Goal: Navigation & Orientation: Find specific page/section

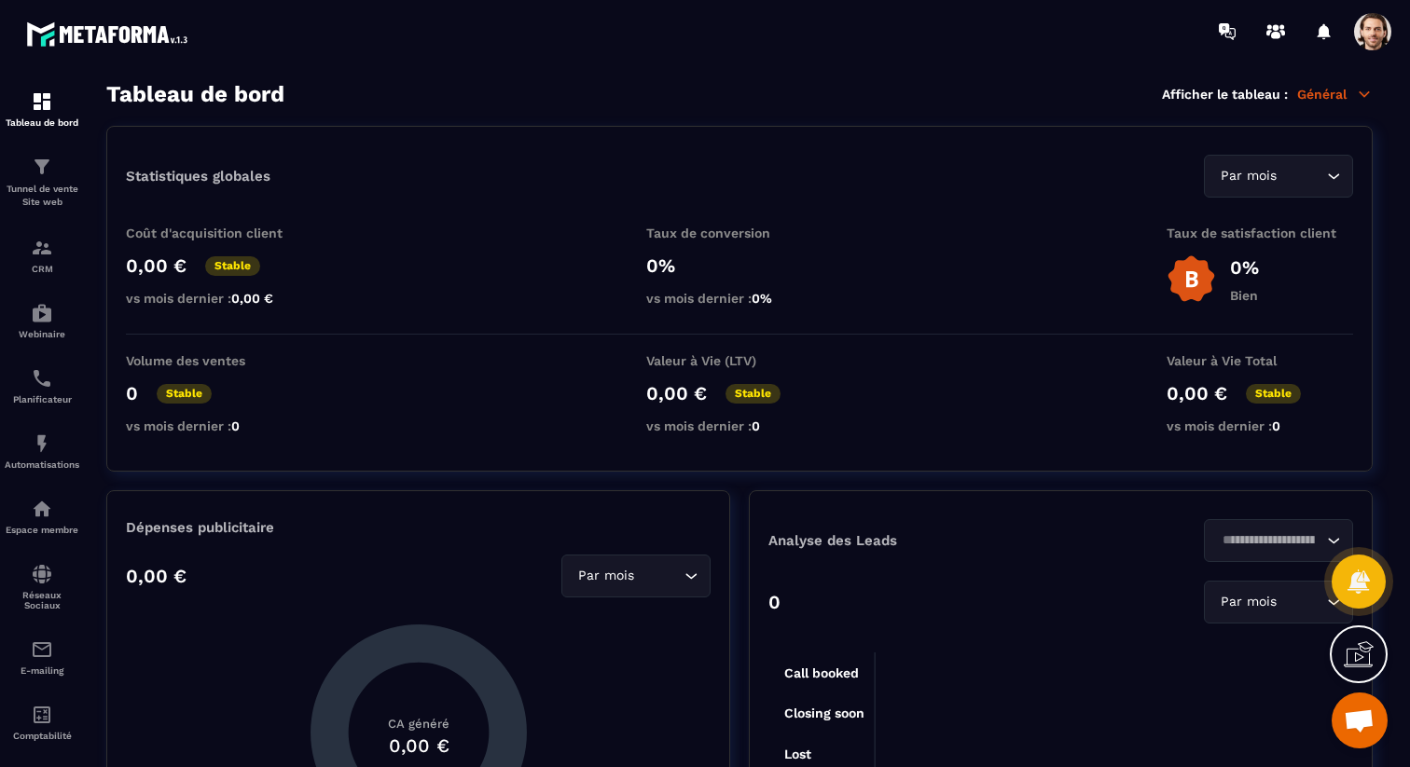
click at [1377, 42] on span at bounding box center [1372, 31] width 37 height 37
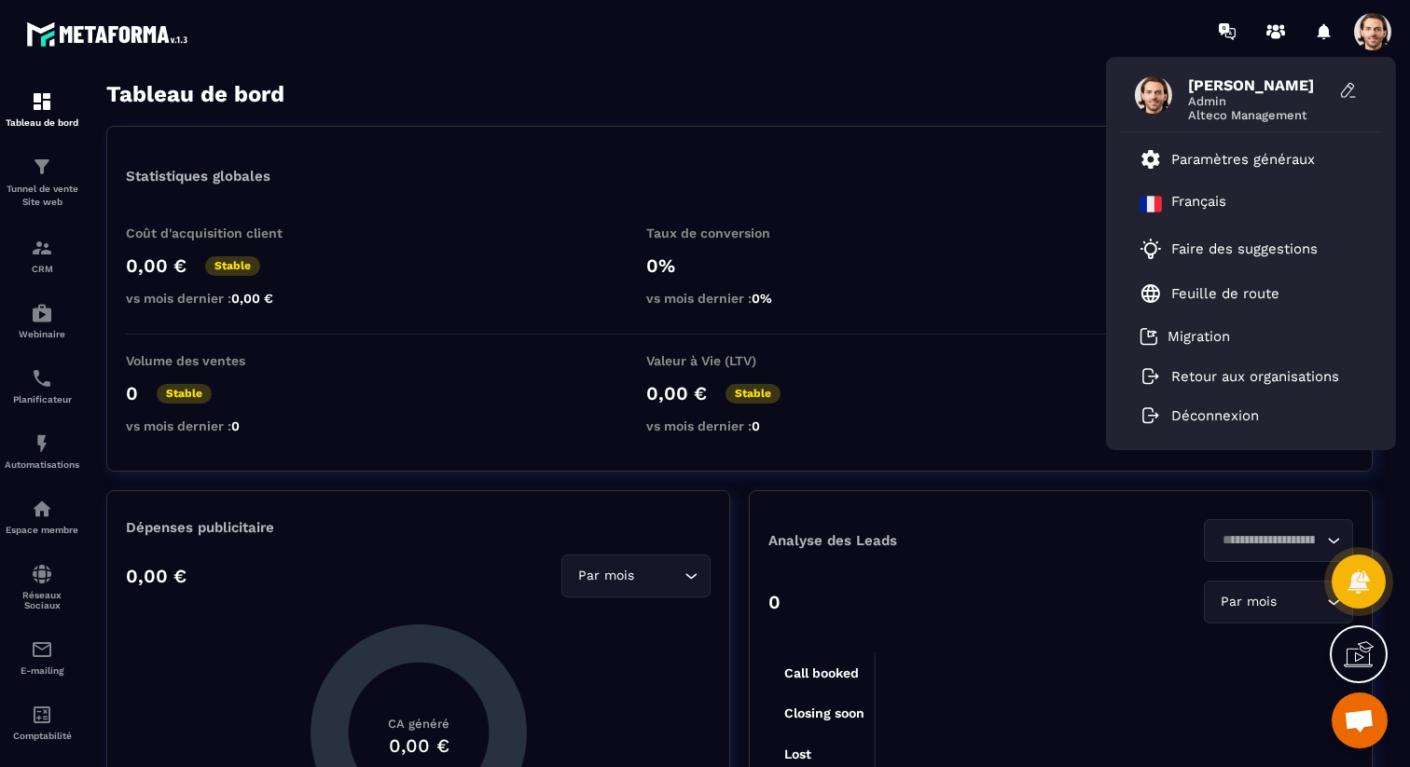
click at [1008, 73] on section "Tableau de bord Tunnel de vente Site web CRM Webinaire Planificateur Automatisa…" at bounding box center [705, 424] width 1410 height 725
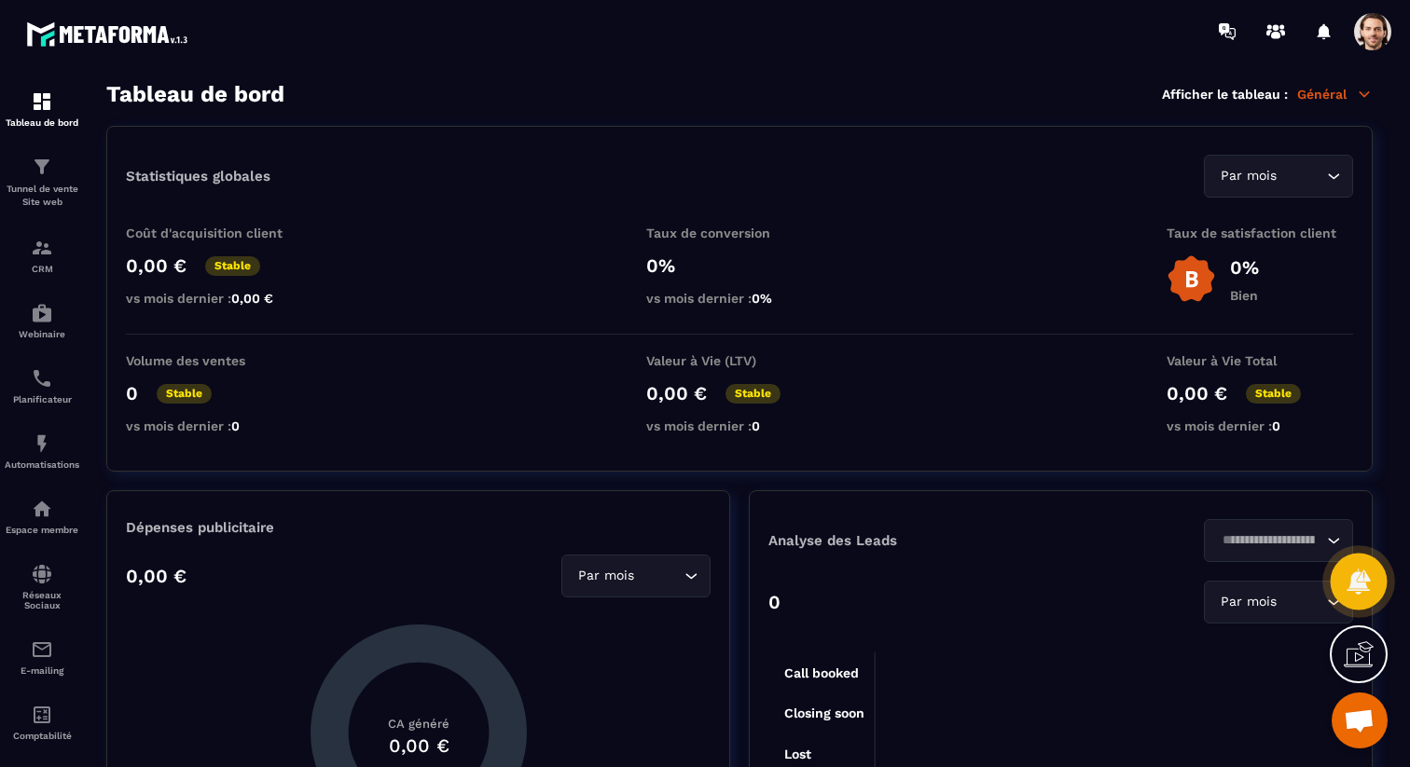
click at [1349, 567] on div at bounding box center [1359, 582] width 57 height 57
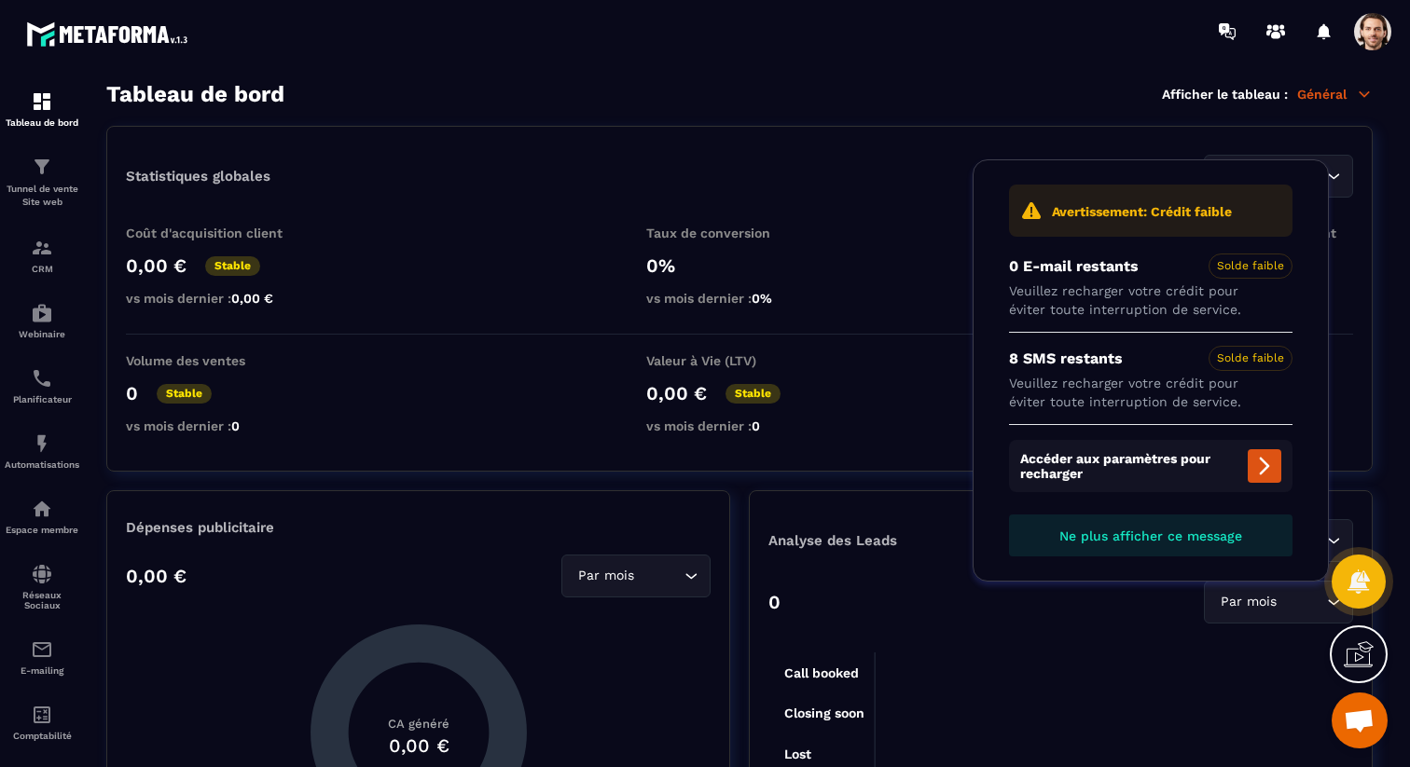
click at [817, 187] on div "Statistiques globales Par mois Loading..." at bounding box center [739, 176] width 1227 height 43
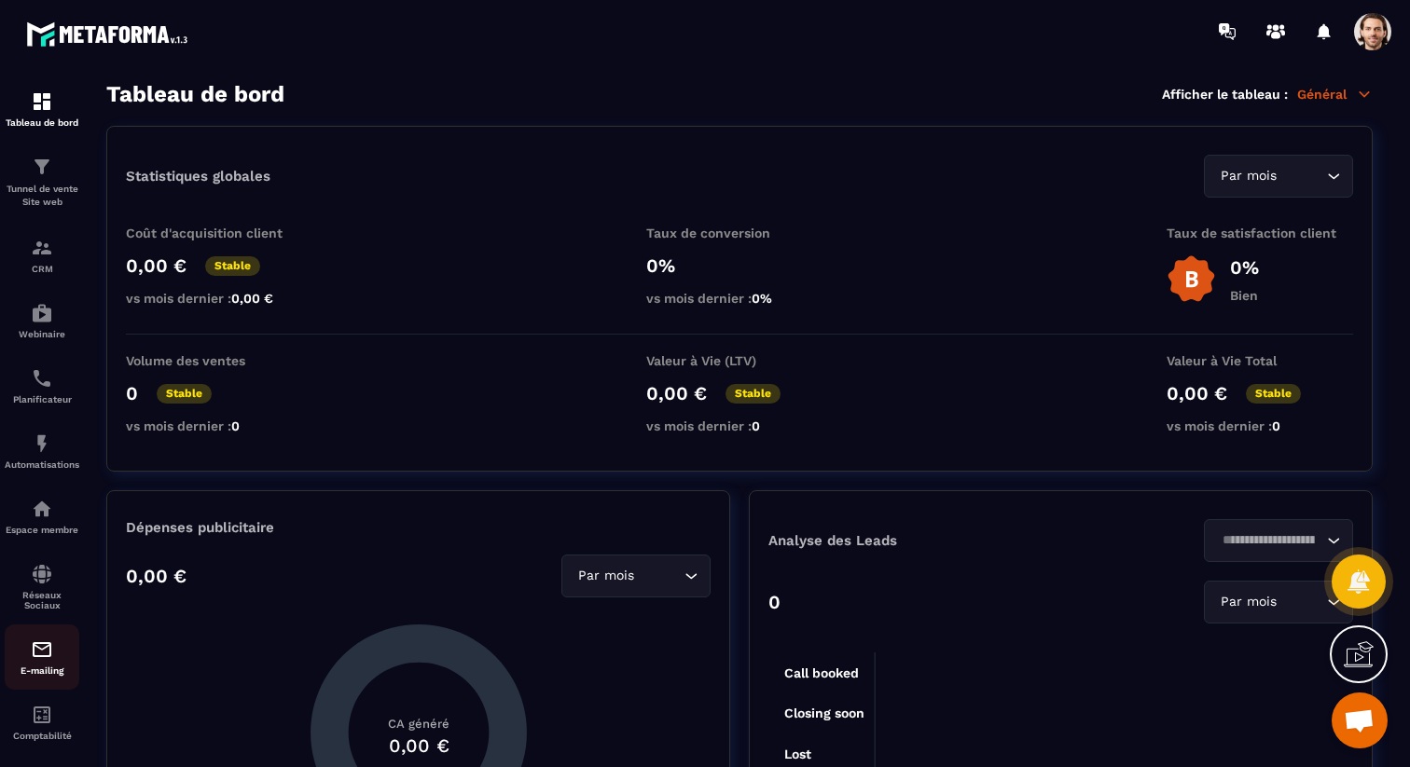
click at [42, 643] on link "E-mailing" at bounding box center [42, 657] width 75 height 65
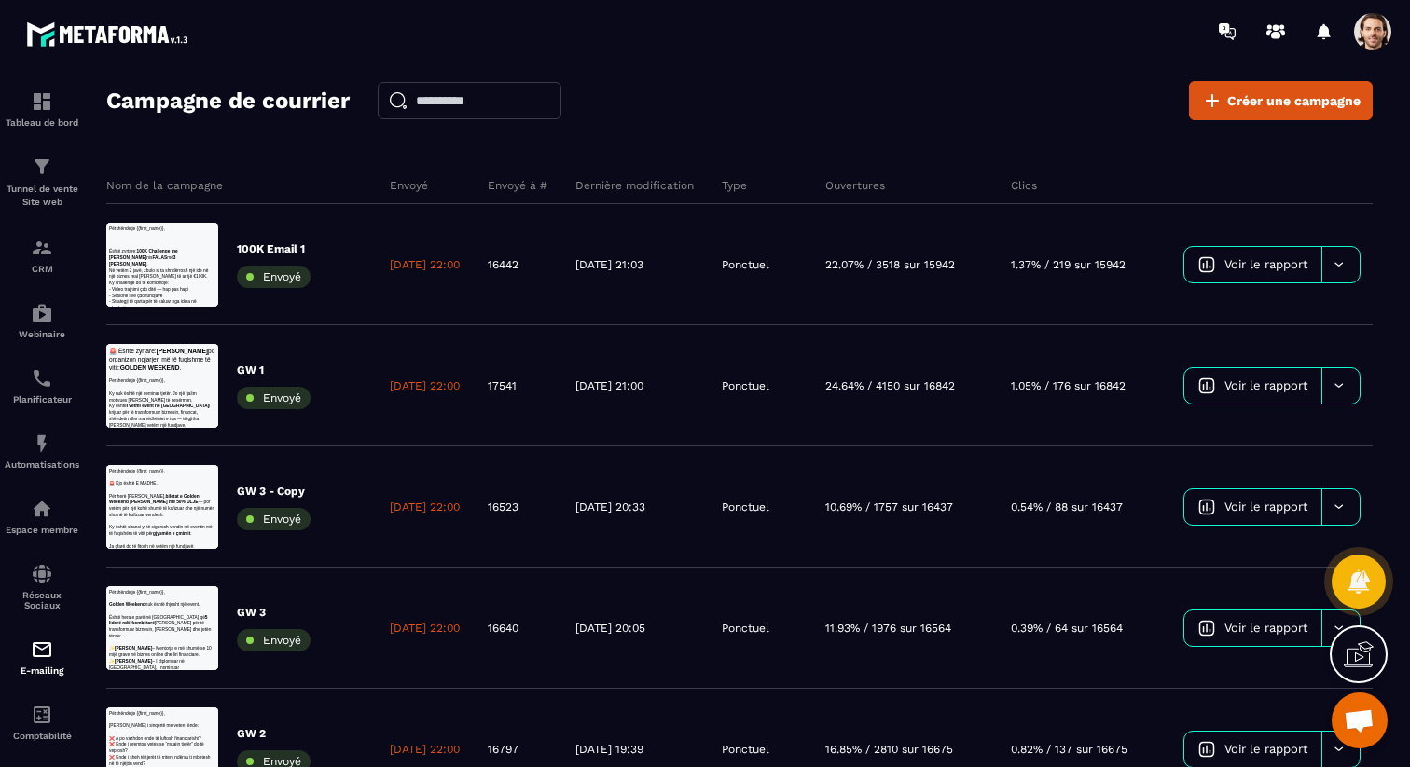
click at [1370, 37] on span at bounding box center [1372, 31] width 37 height 37
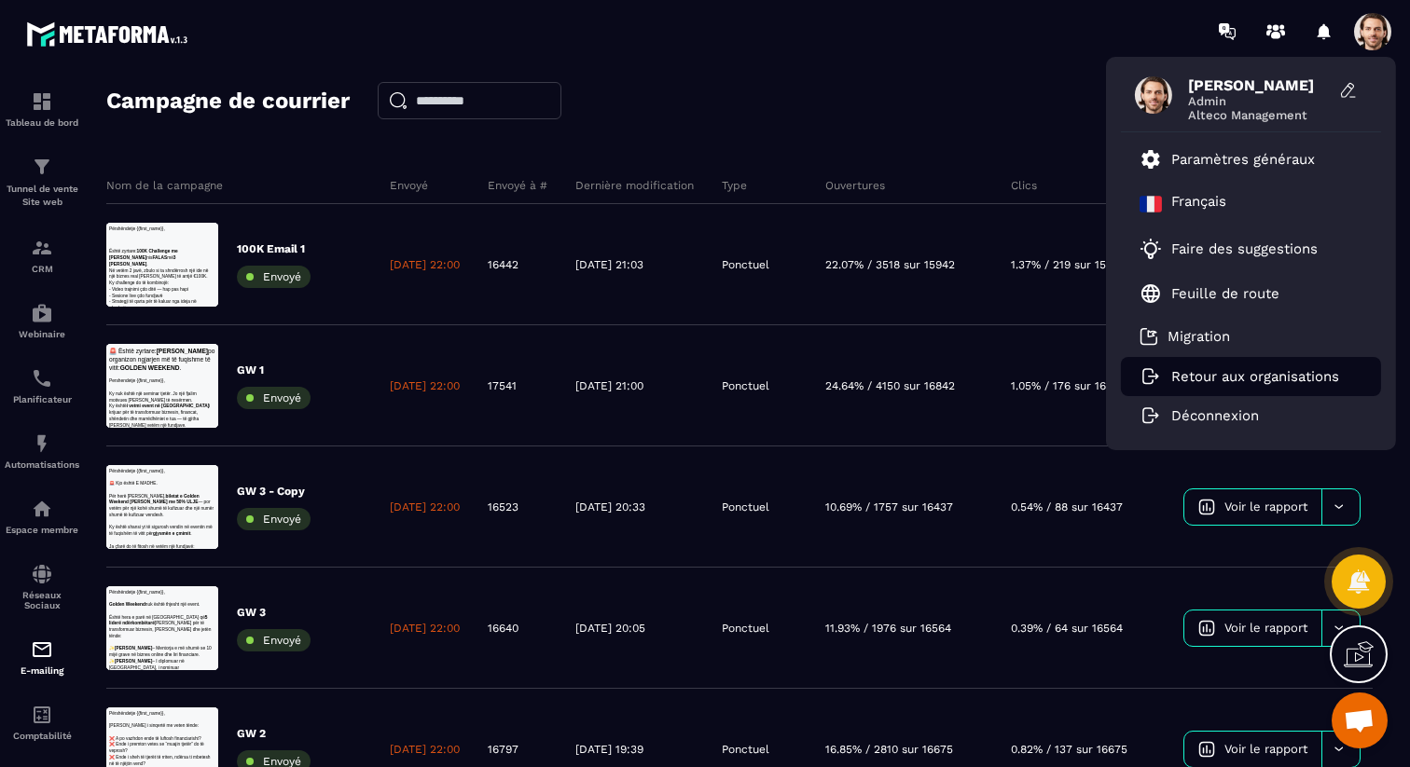
click at [1223, 370] on p "Retour aux organisations" at bounding box center [1255, 376] width 168 height 17
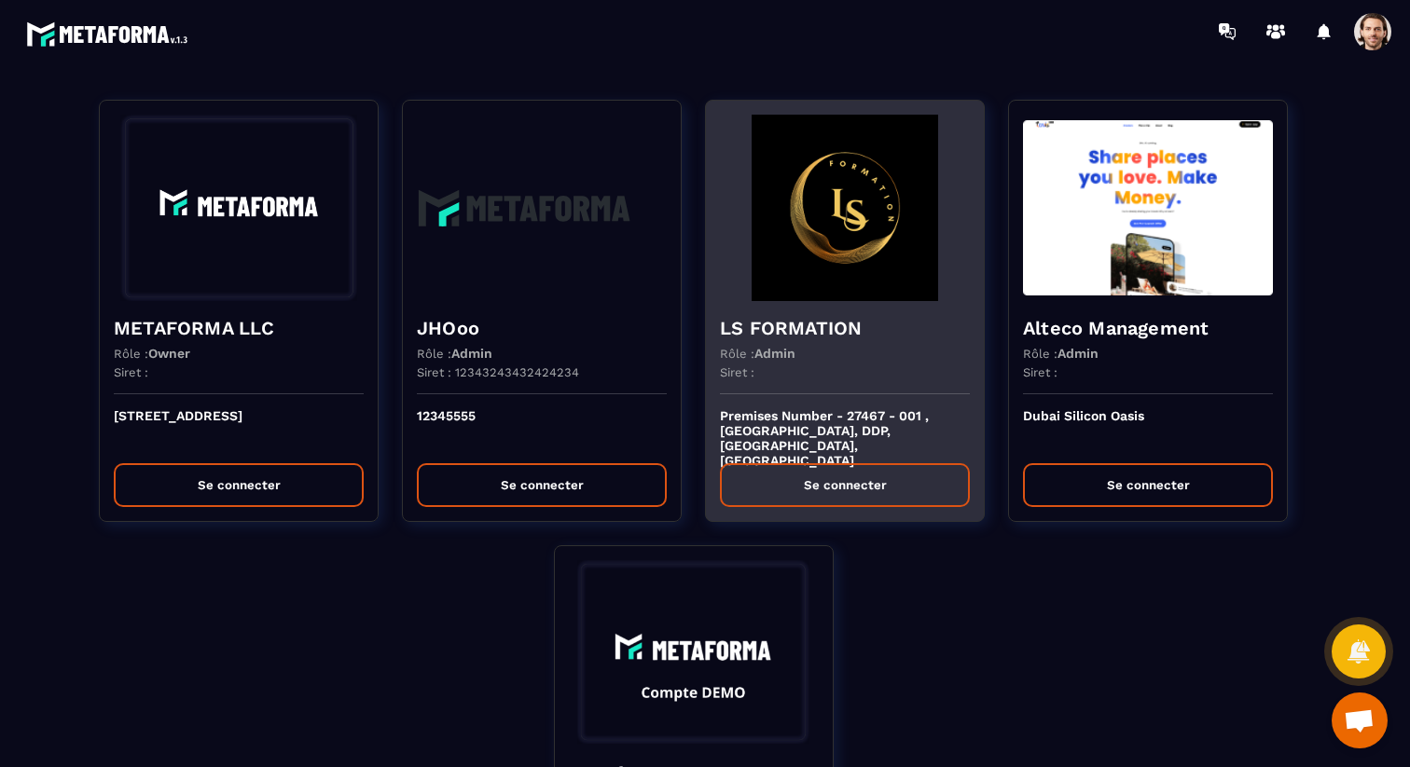
click at [808, 309] on div "LS FORMATION Rôle : Admin Siret :" at bounding box center [845, 347] width 278 height 93
